Goal: Find specific page/section: Find specific page/section

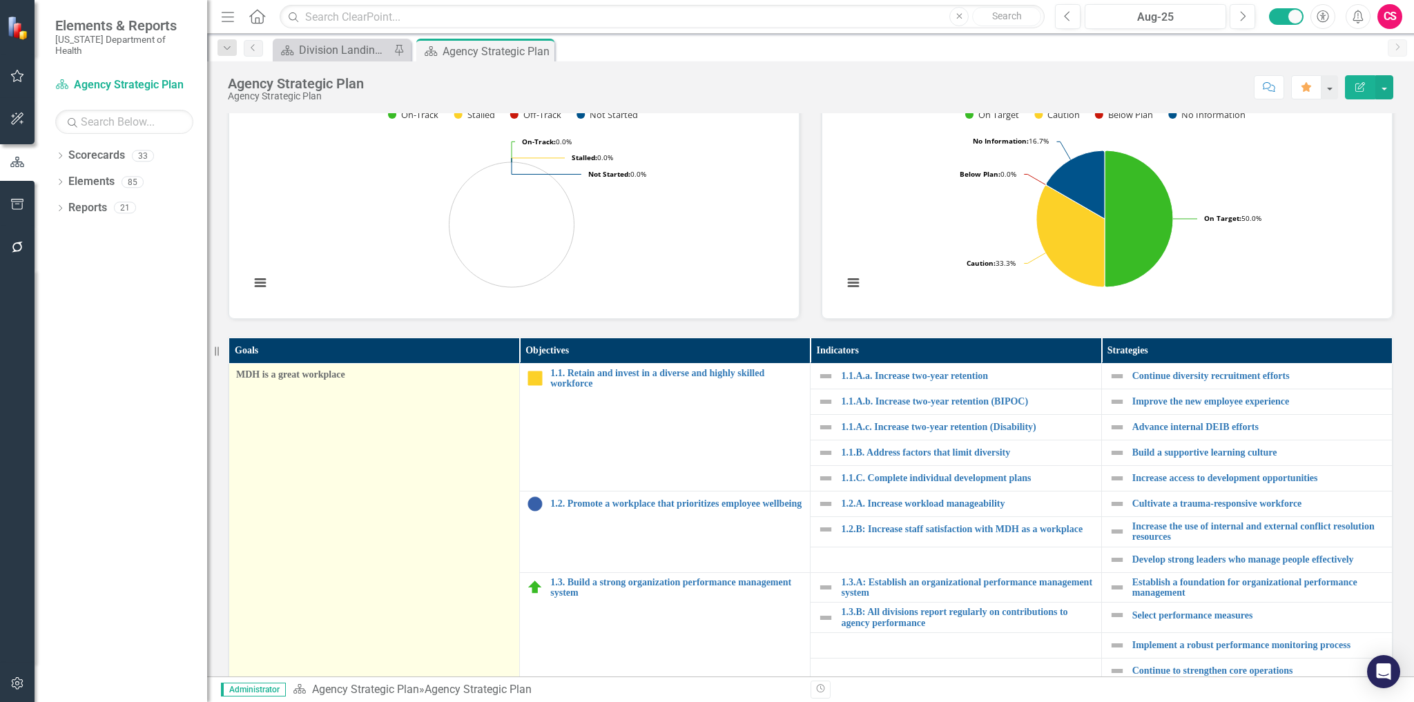
scroll to position [55, 0]
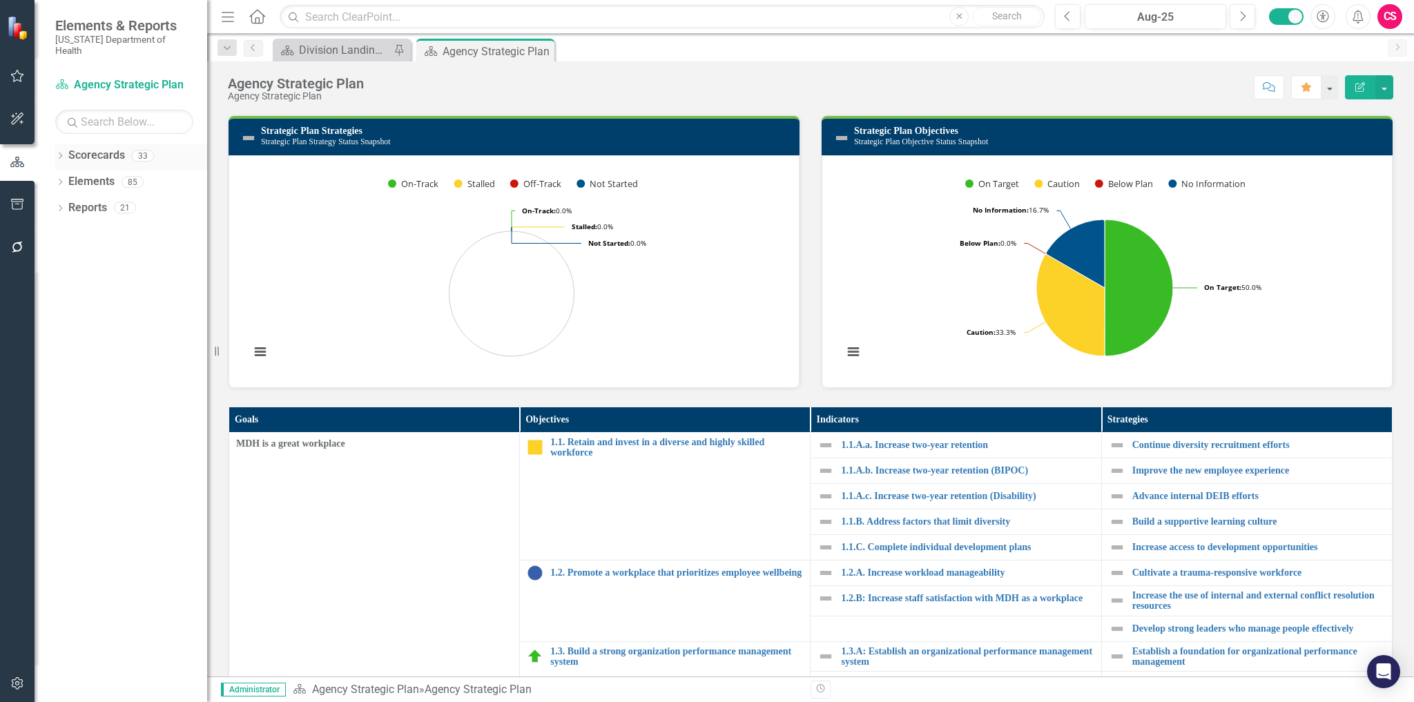
click at [57, 153] on icon "Dropdown" at bounding box center [60, 157] width 10 height 8
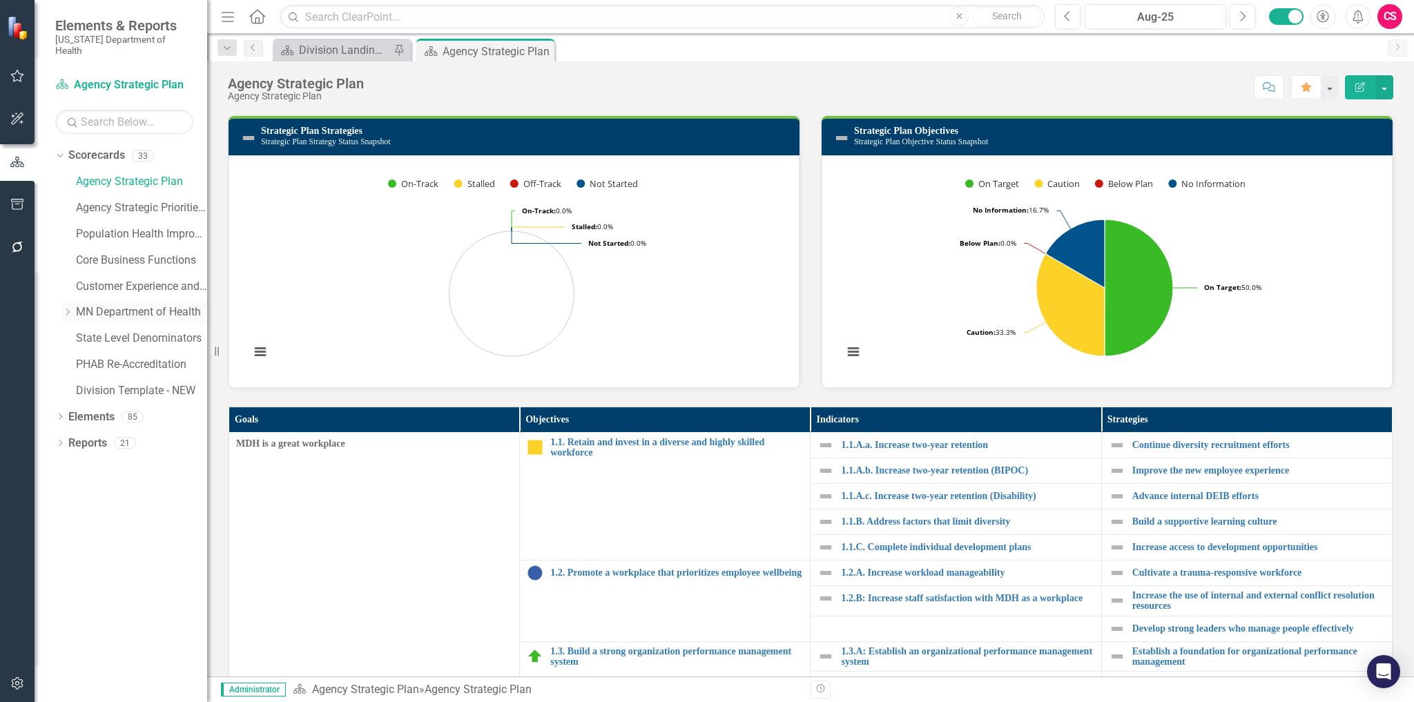
click at [73, 307] on div "Dropdown" at bounding box center [69, 313] width 14 height 12
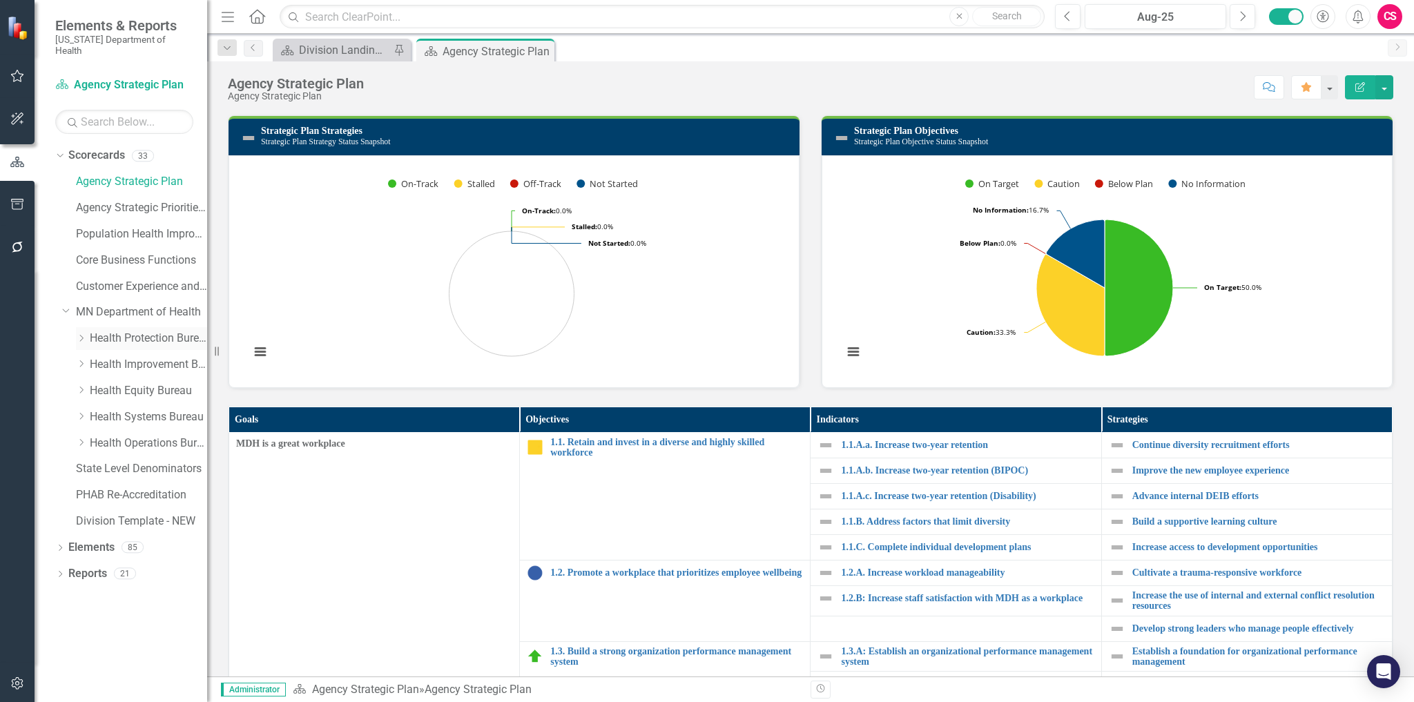
click at [85, 334] on icon "Dropdown" at bounding box center [81, 338] width 10 height 8
click at [78, 438] on icon "Dropdown" at bounding box center [81, 442] width 10 height 8
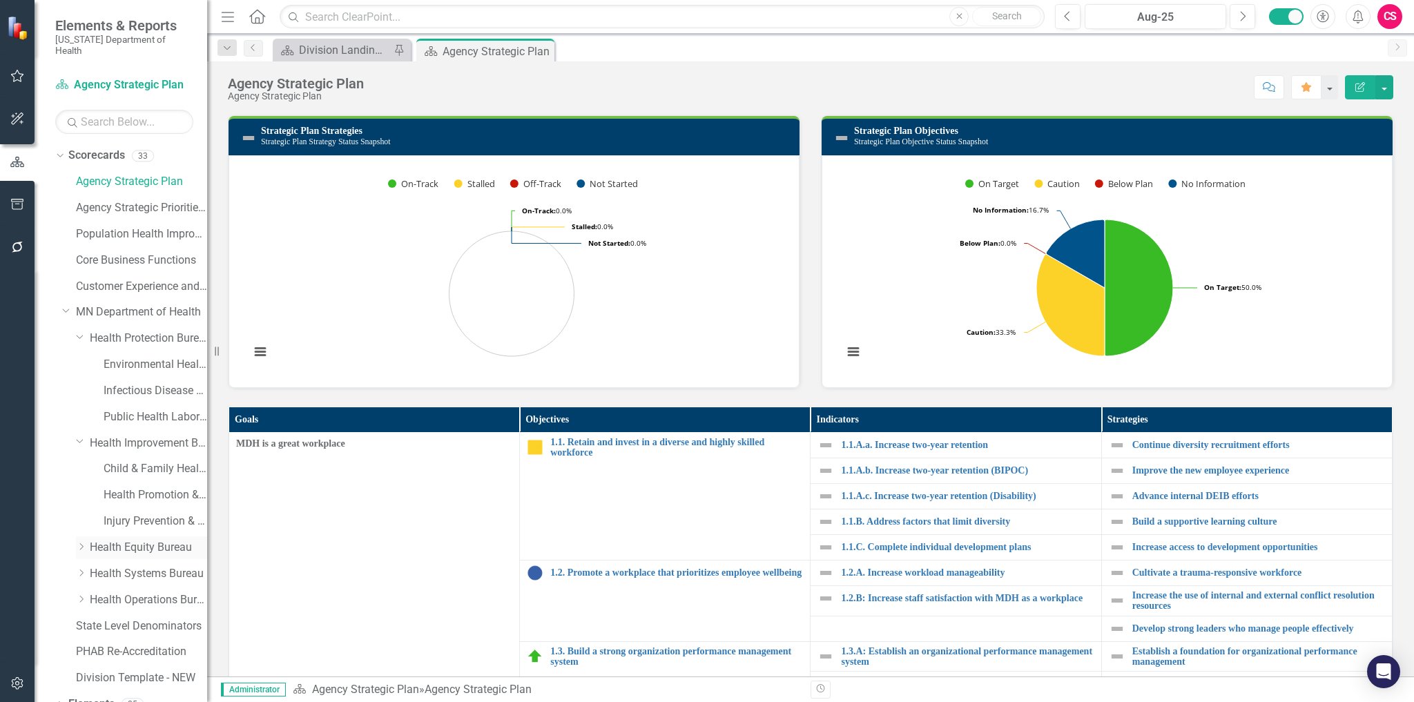
click at [81, 543] on icon "Dropdown" at bounding box center [81, 547] width 10 height 8
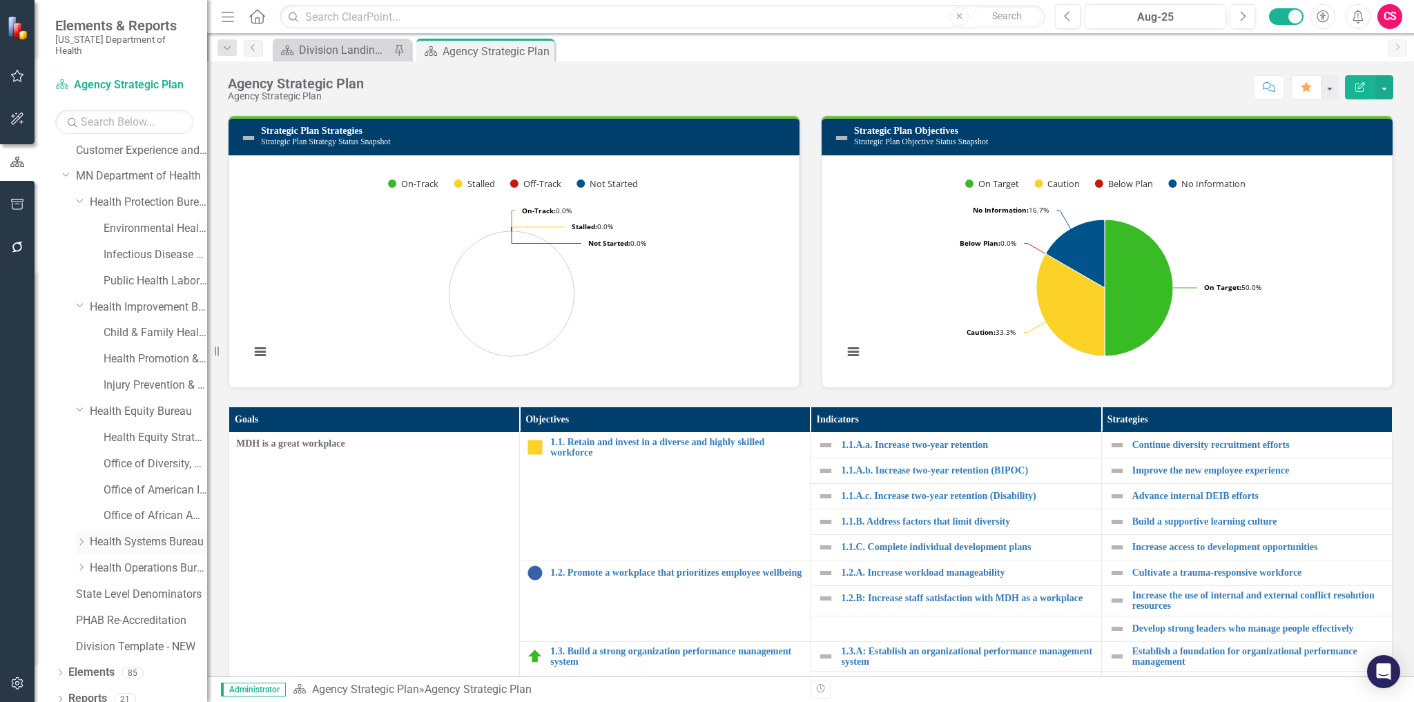
click at [86, 538] on icon "Dropdown" at bounding box center [81, 542] width 10 height 8
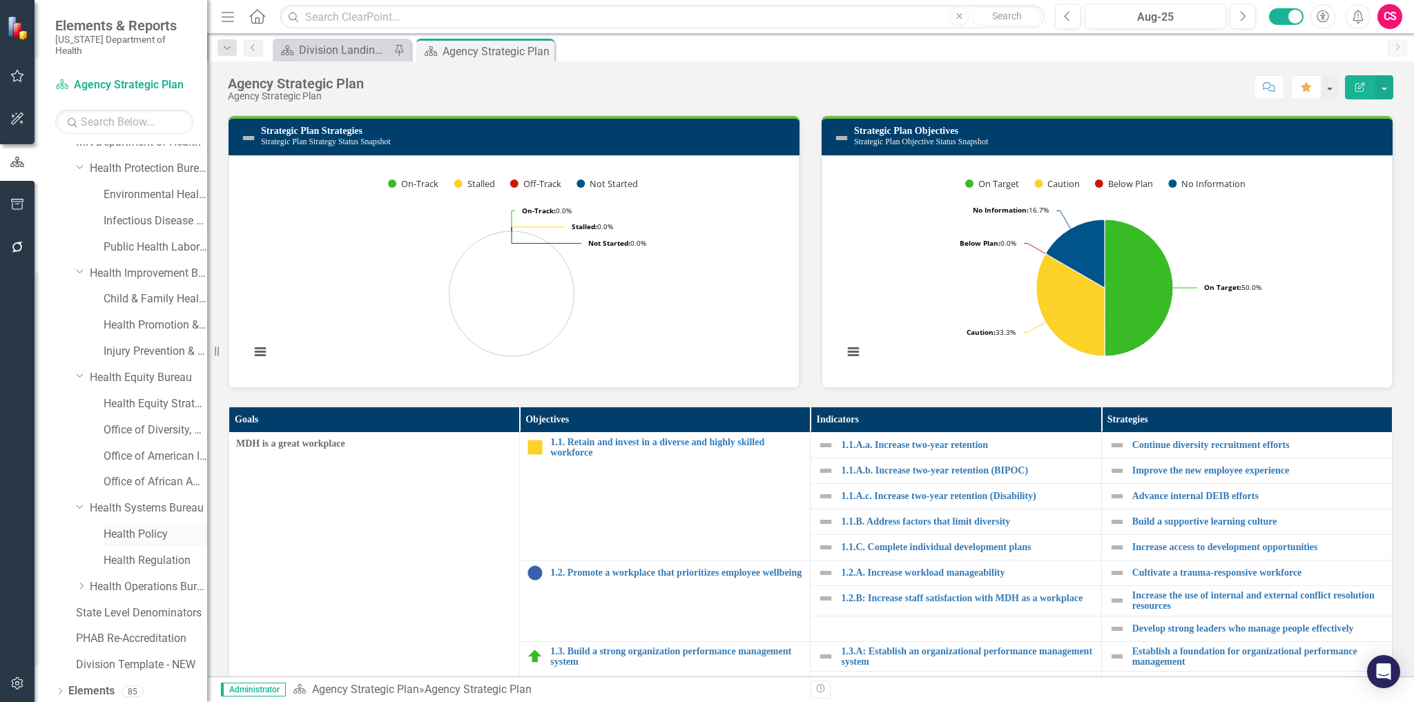
scroll to position [188, 0]
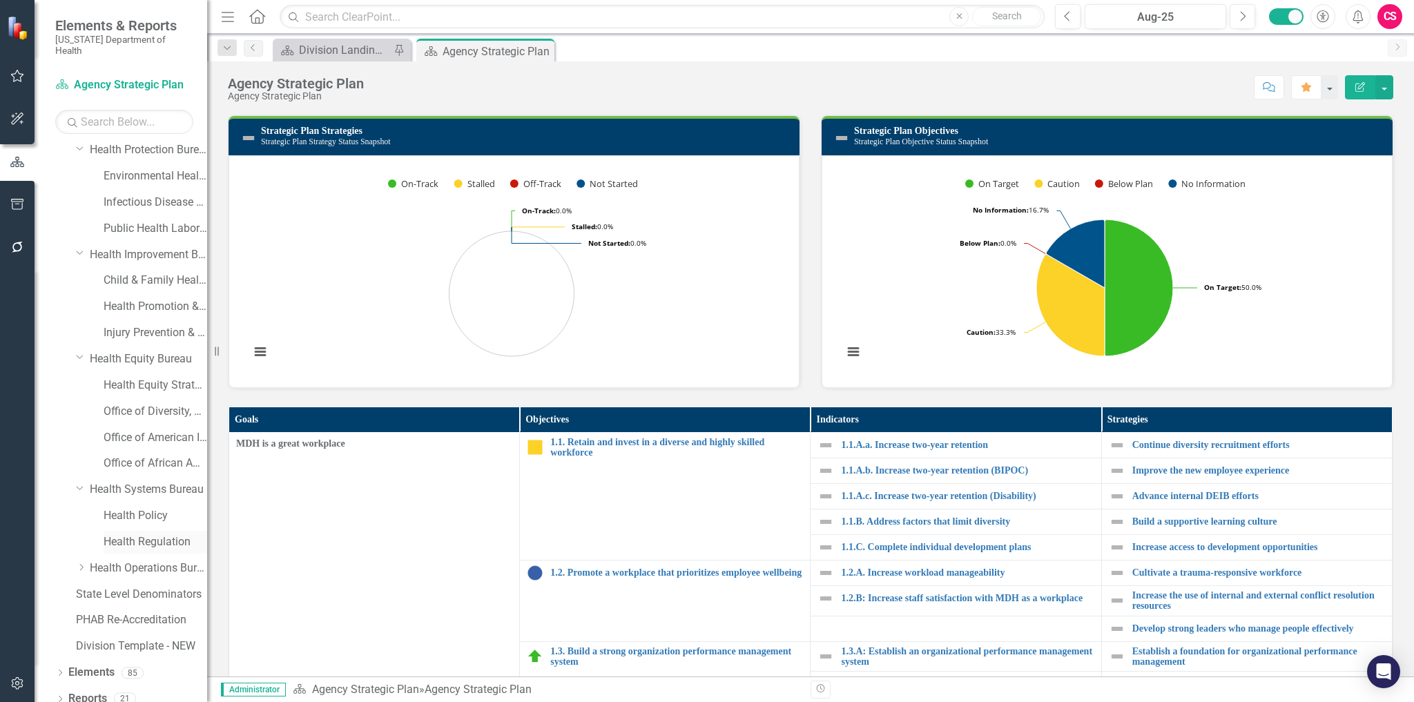
click at [117, 536] on link "Health Regulation" at bounding box center [156, 542] width 104 height 16
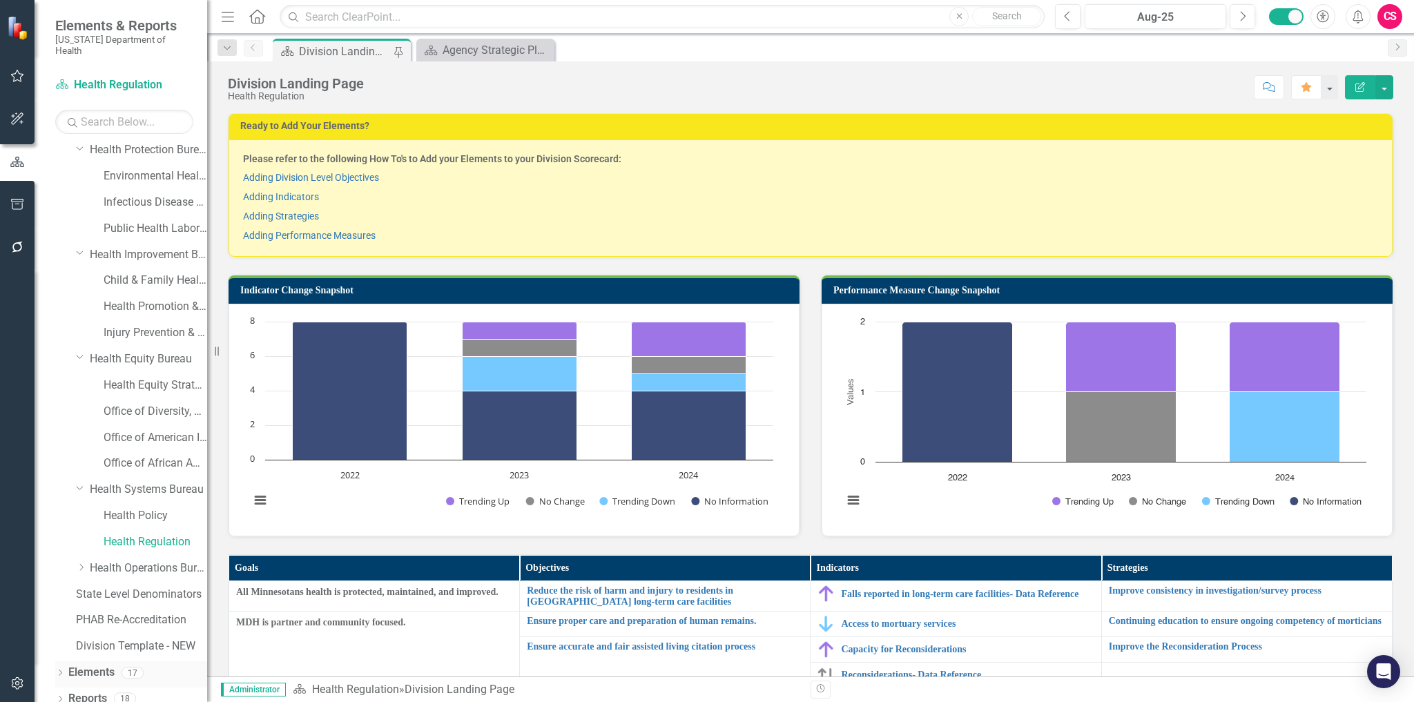
click at [61, 670] on icon "Dropdown" at bounding box center [60, 674] width 10 height 8
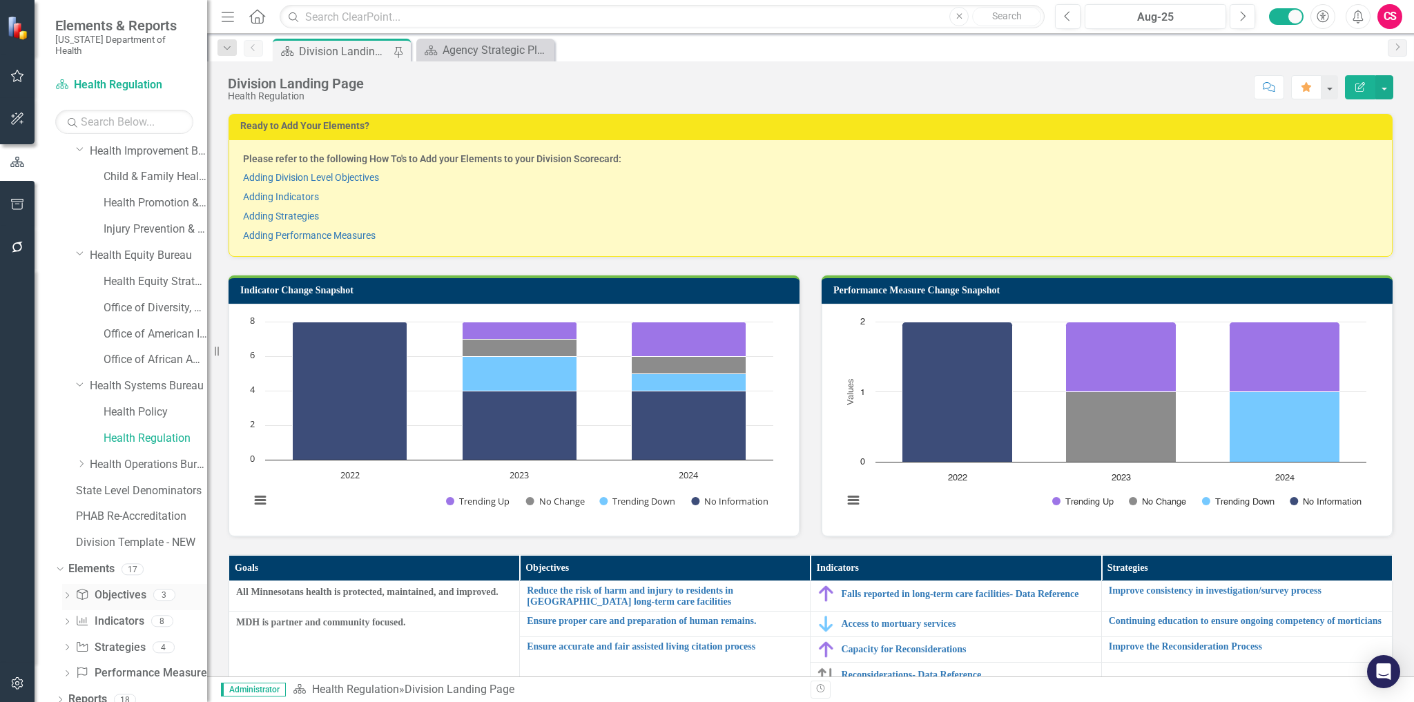
scroll to position [293, 0]
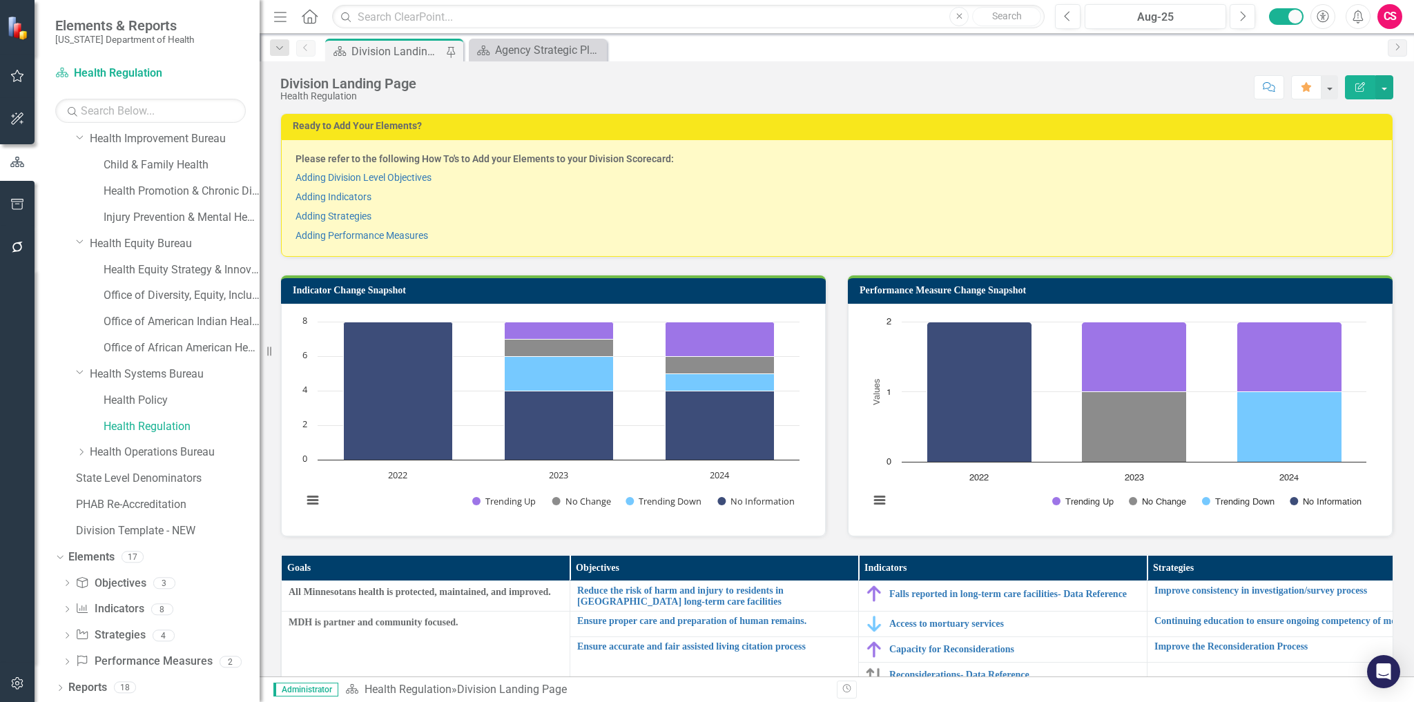
drag, startPoint x: 210, startPoint y: 613, endPoint x: 262, endPoint y: 617, distance: 51.9
click at [260, 615] on div "Resize" at bounding box center [265, 351] width 11 height 702
